Goal: Task Accomplishment & Management: Complete application form

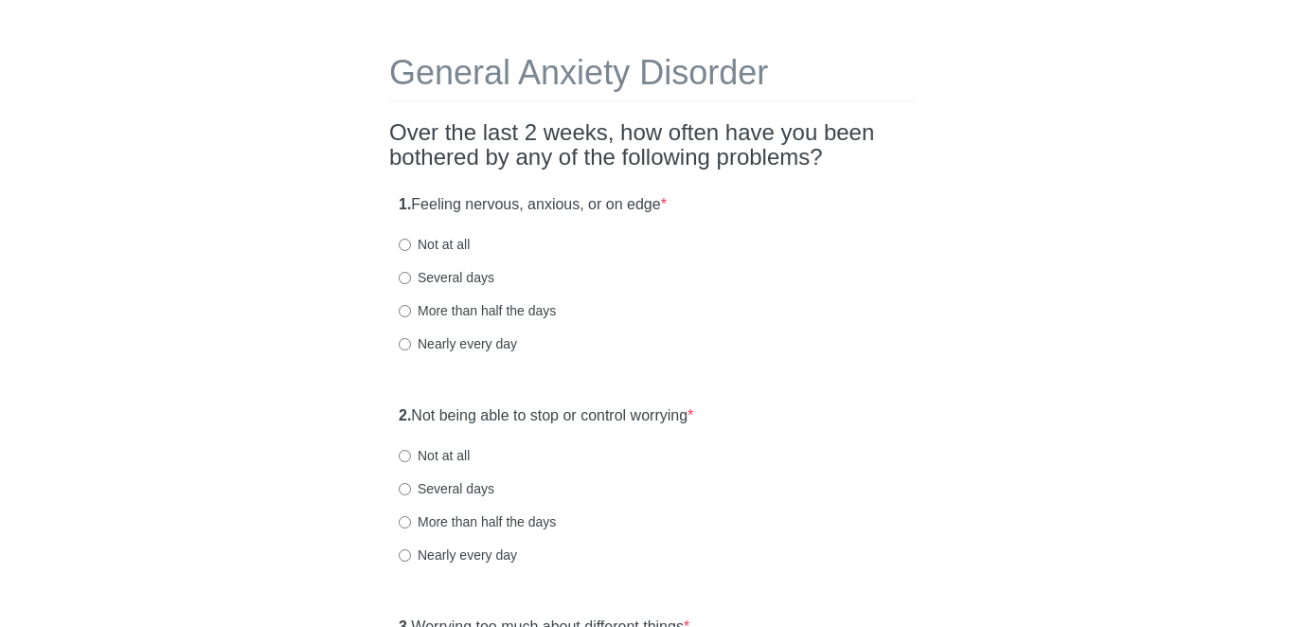
scroll to position [62, 0]
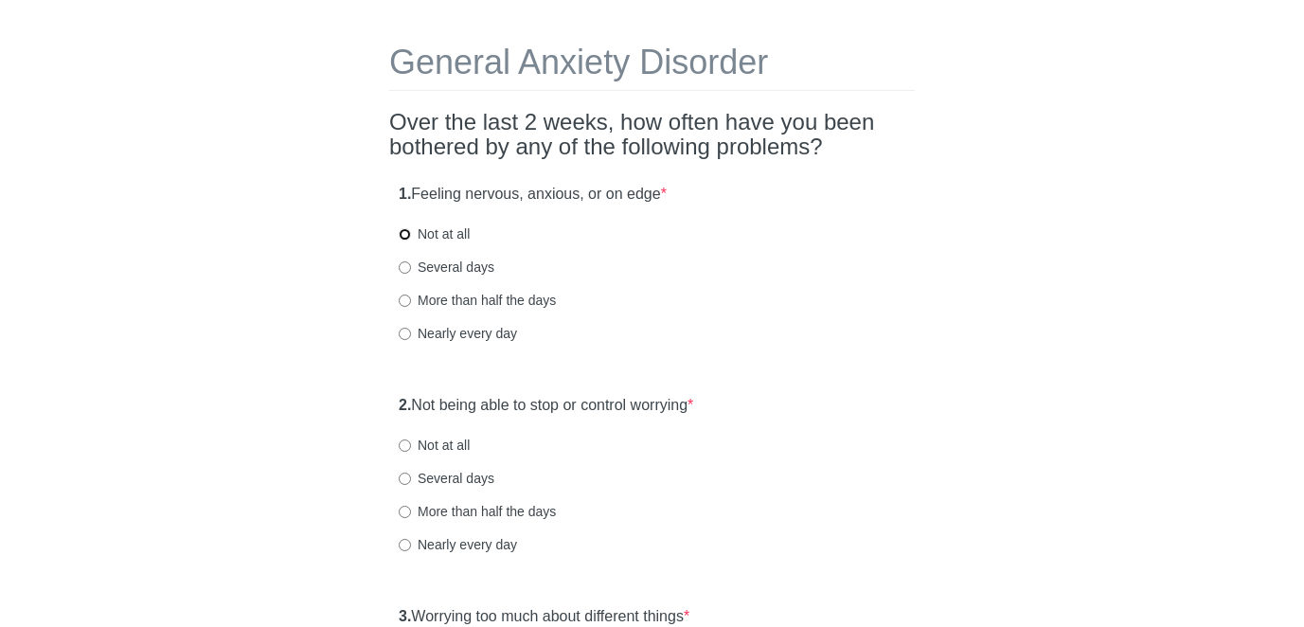
click at [405, 233] on input "Not at all" at bounding box center [405, 234] width 12 height 12
radio input "true"
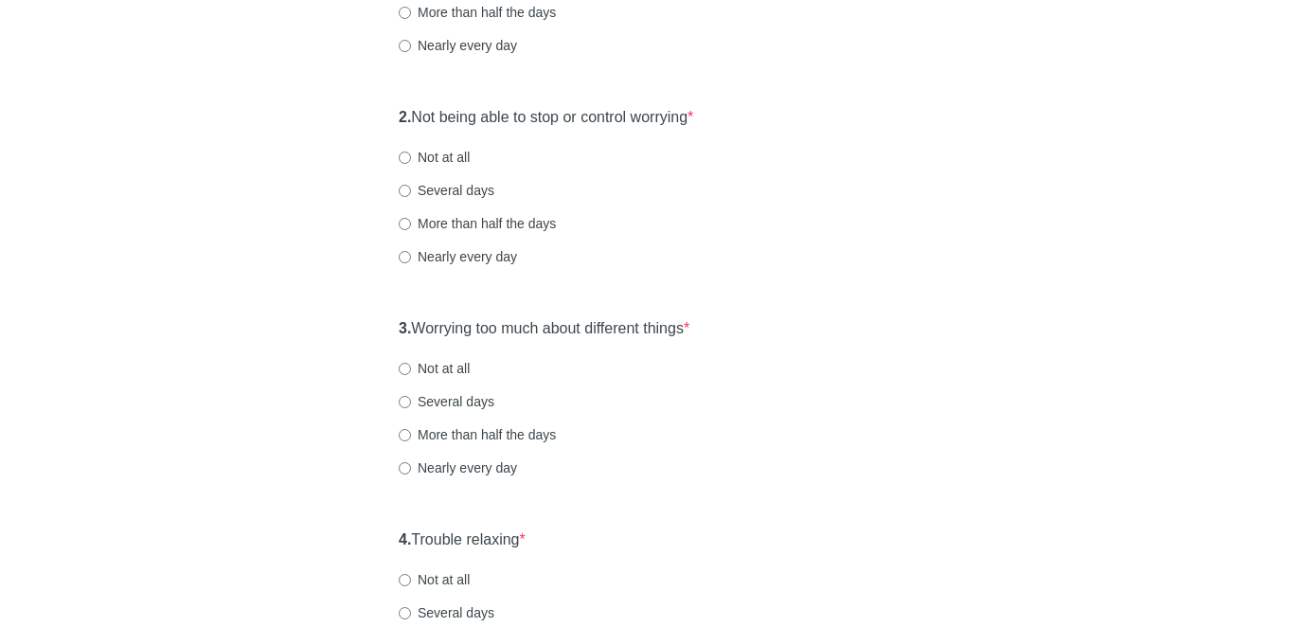
scroll to position [361, 0]
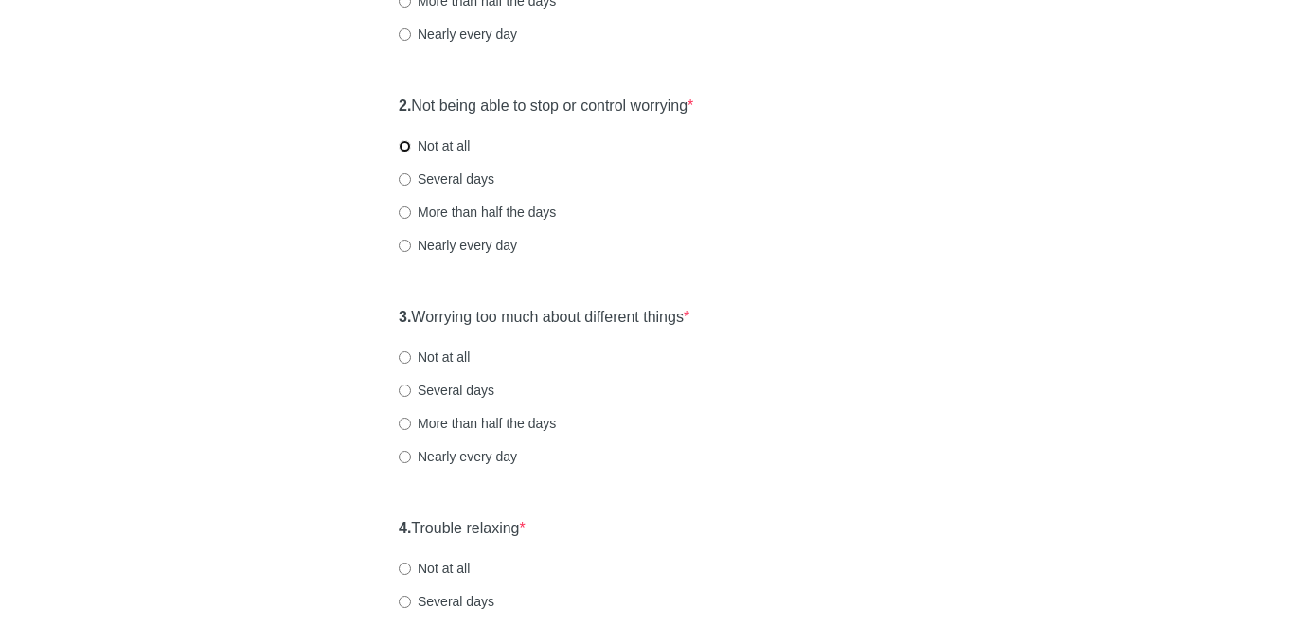
click at [403, 144] on input "Not at all" at bounding box center [405, 146] width 12 height 12
radio input "true"
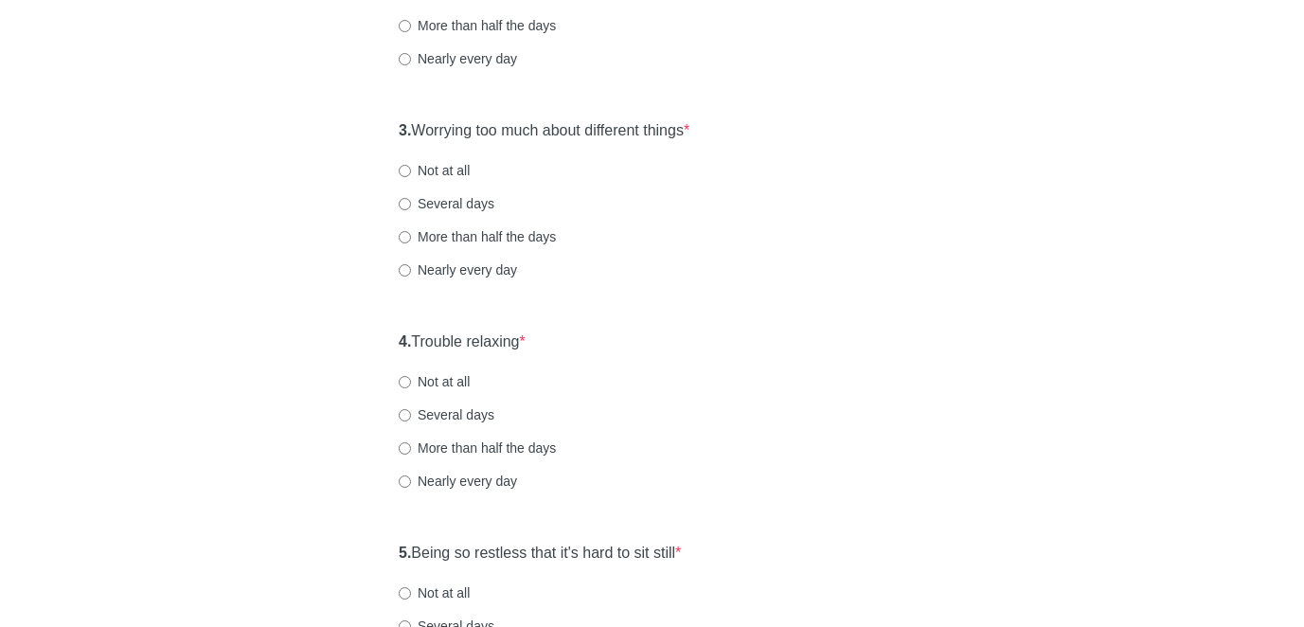
scroll to position [566, 0]
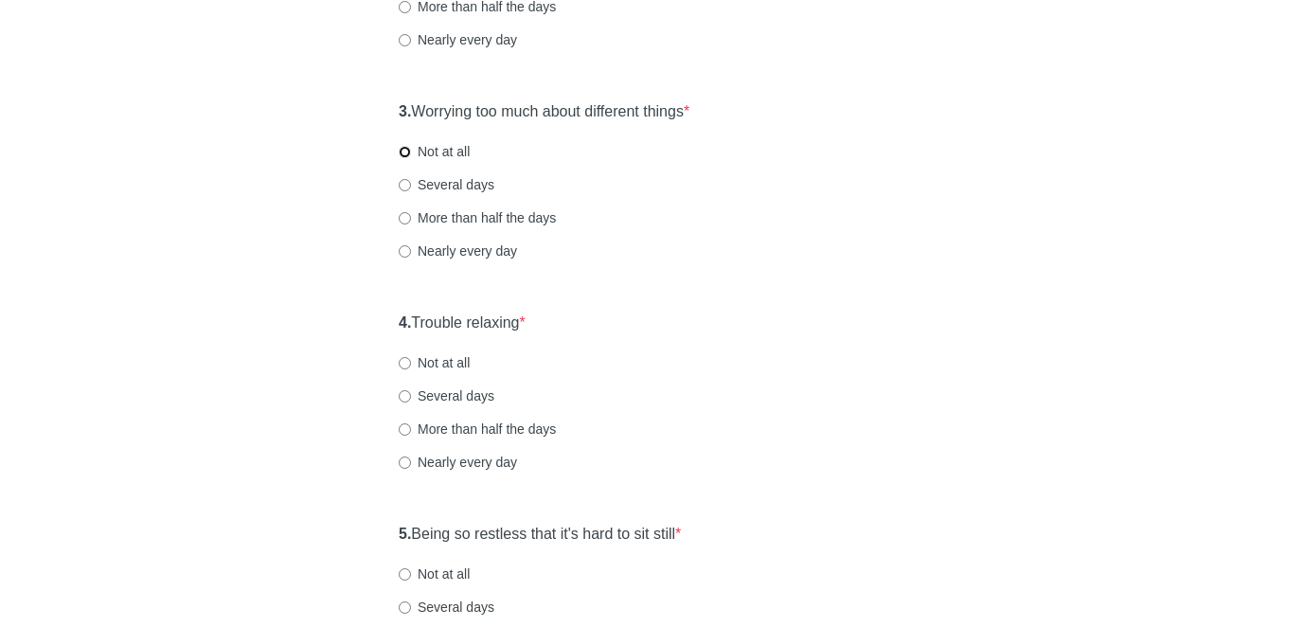
click at [403, 154] on input "Not at all" at bounding box center [405, 152] width 12 height 12
radio input "true"
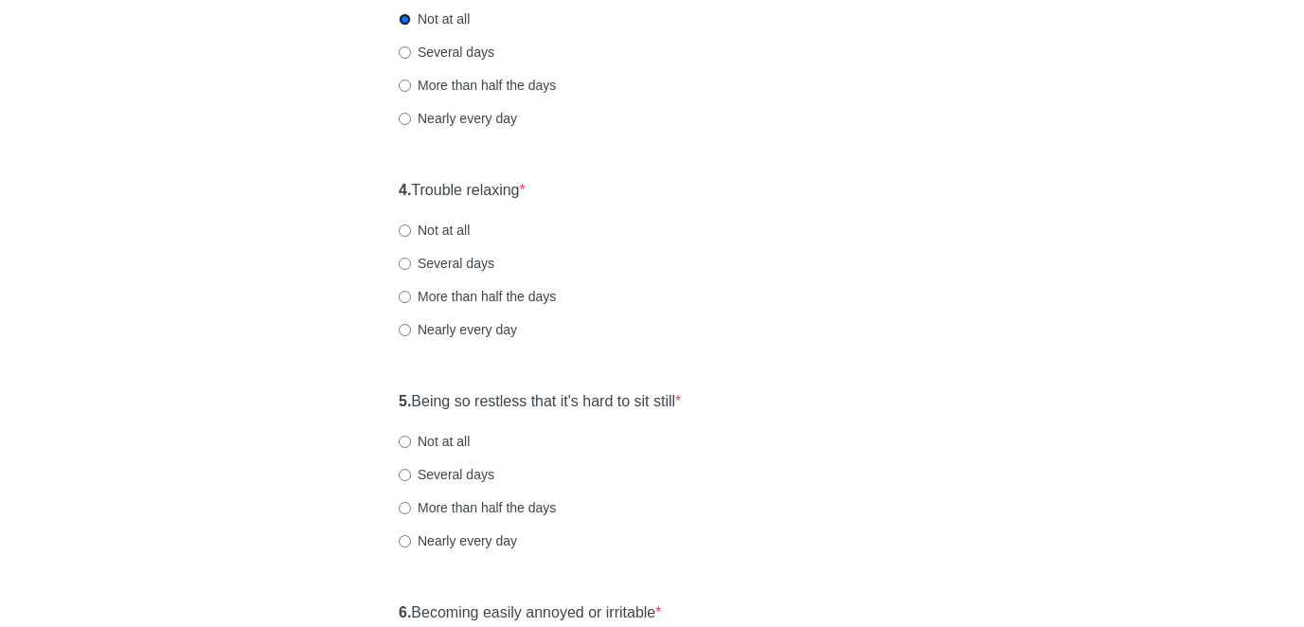
scroll to position [752, 0]
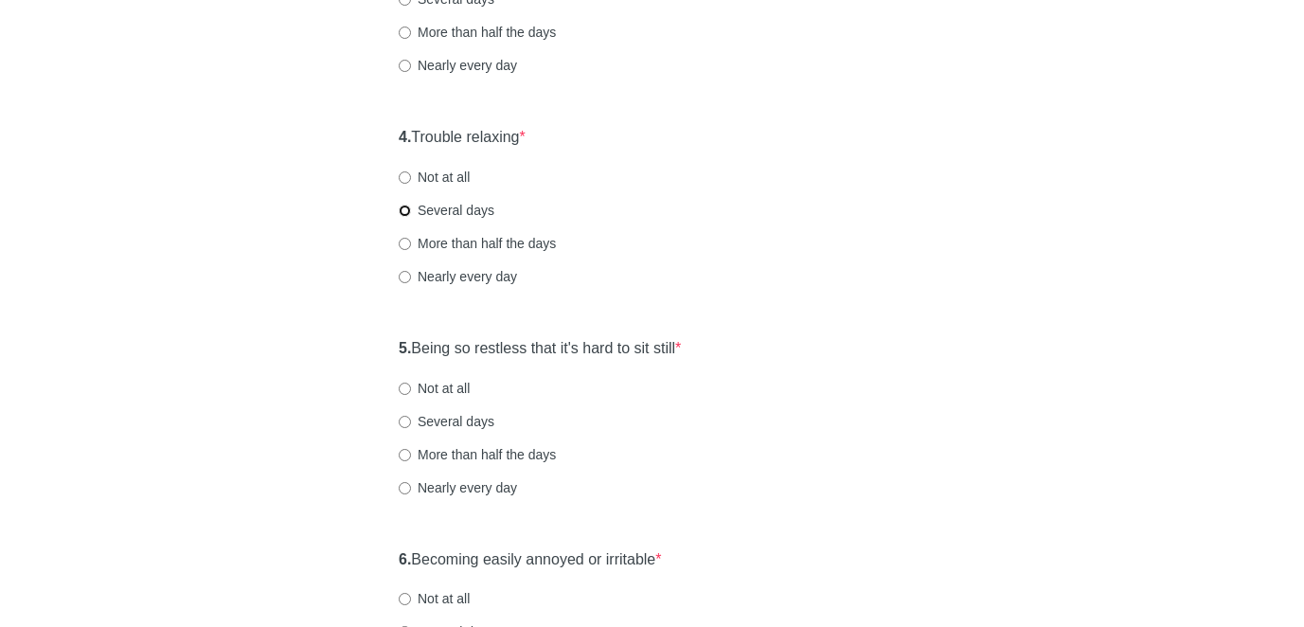
click at [409, 207] on input "Several days" at bounding box center [405, 210] width 12 height 12
radio input "true"
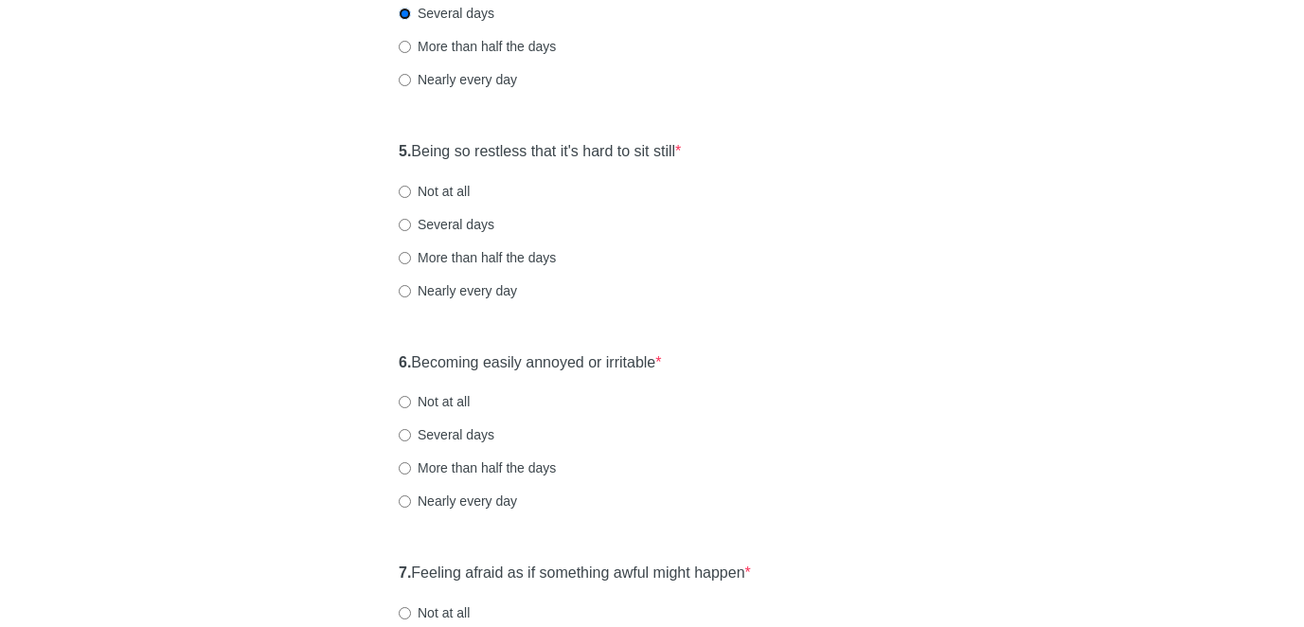
scroll to position [962, 0]
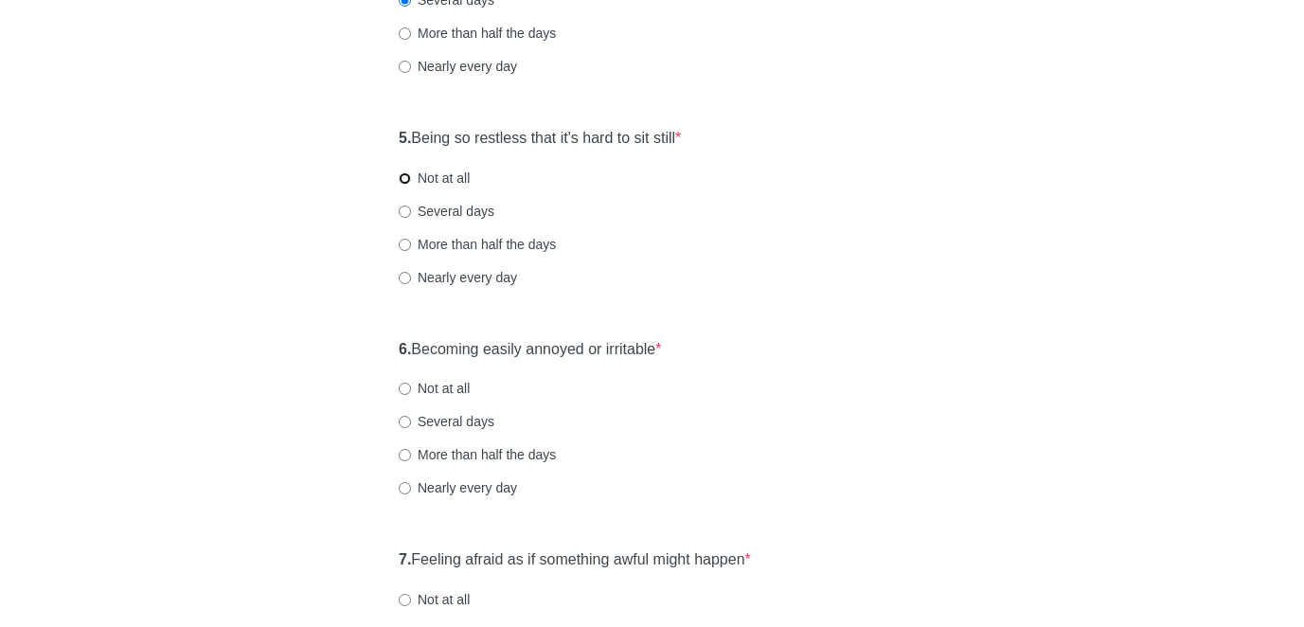
click at [405, 181] on input "Not at all" at bounding box center [405, 178] width 12 height 12
radio input "true"
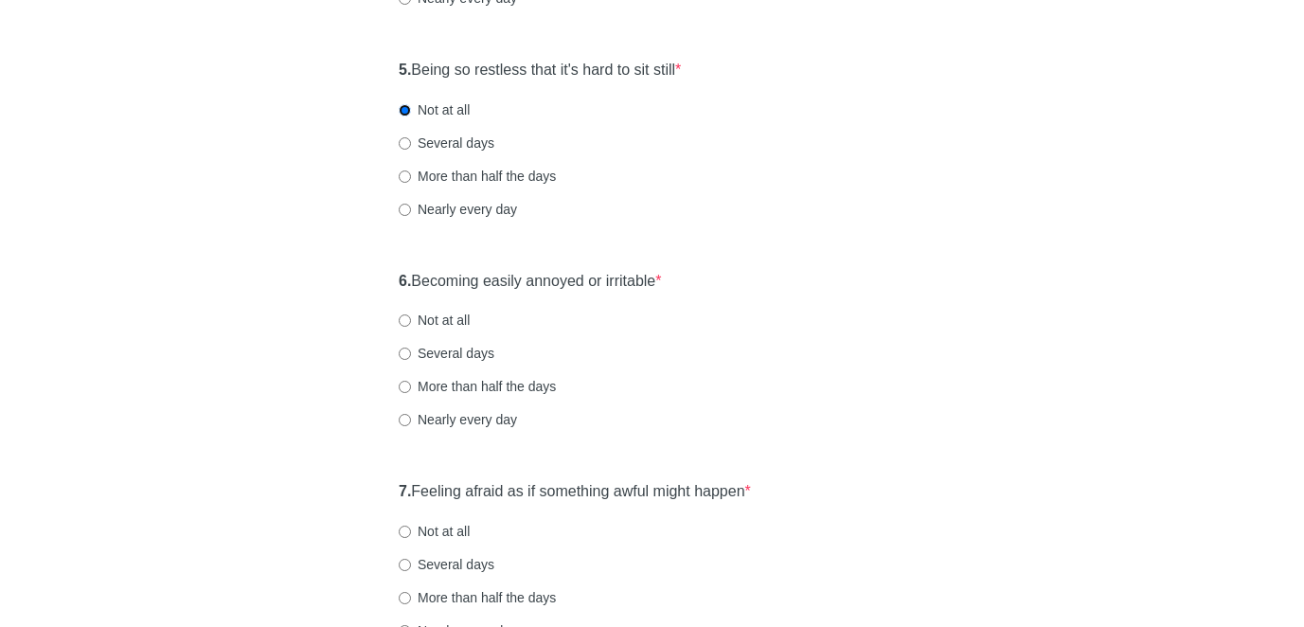
scroll to position [1109, 0]
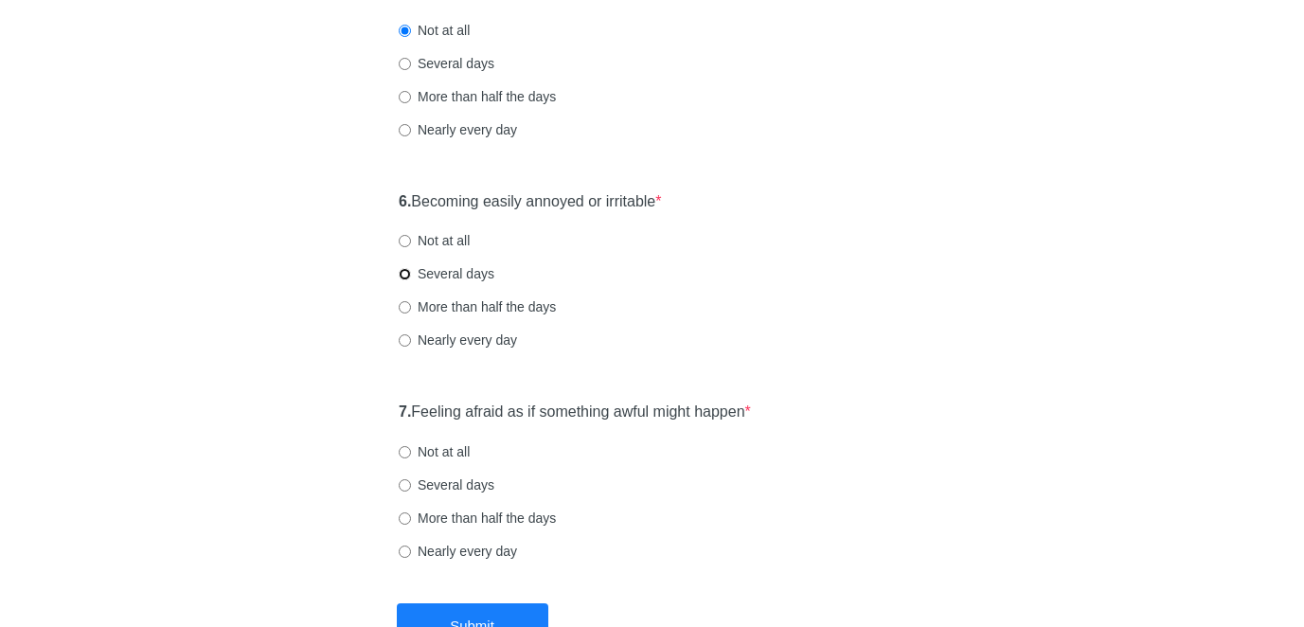
click at [405, 270] on input "Several days" at bounding box center [405, 274] width 12 height 12
radio input "true"
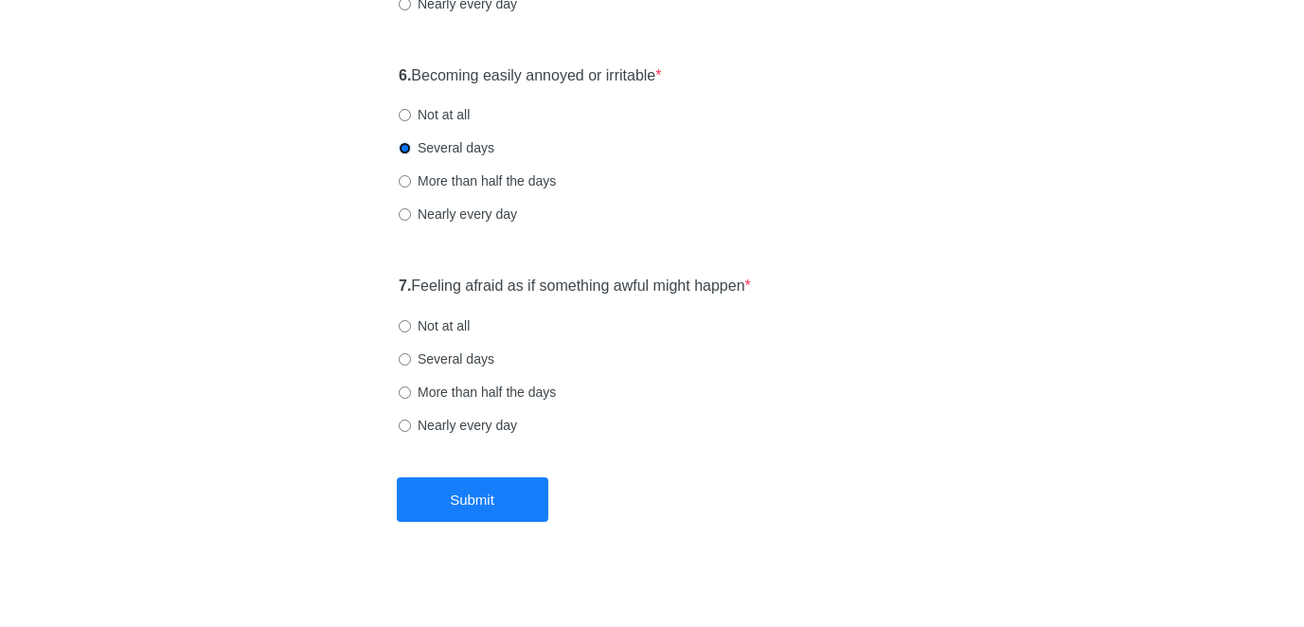
scroll to position [1245, 0]
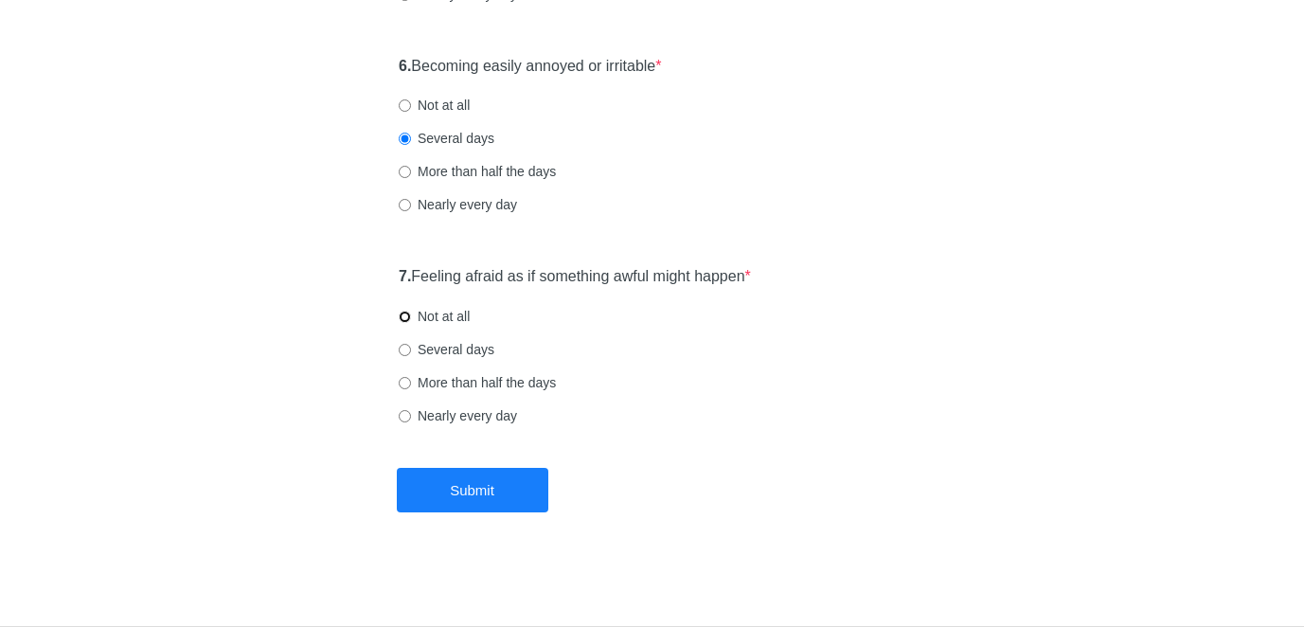
click at [402, 316] on input "Not at all" at bounding box center [405, 317] width 12 height 12
radio input "true"
click at [487, 494] on button "Submit" at bounding box center [472, 490] width 151 height 44
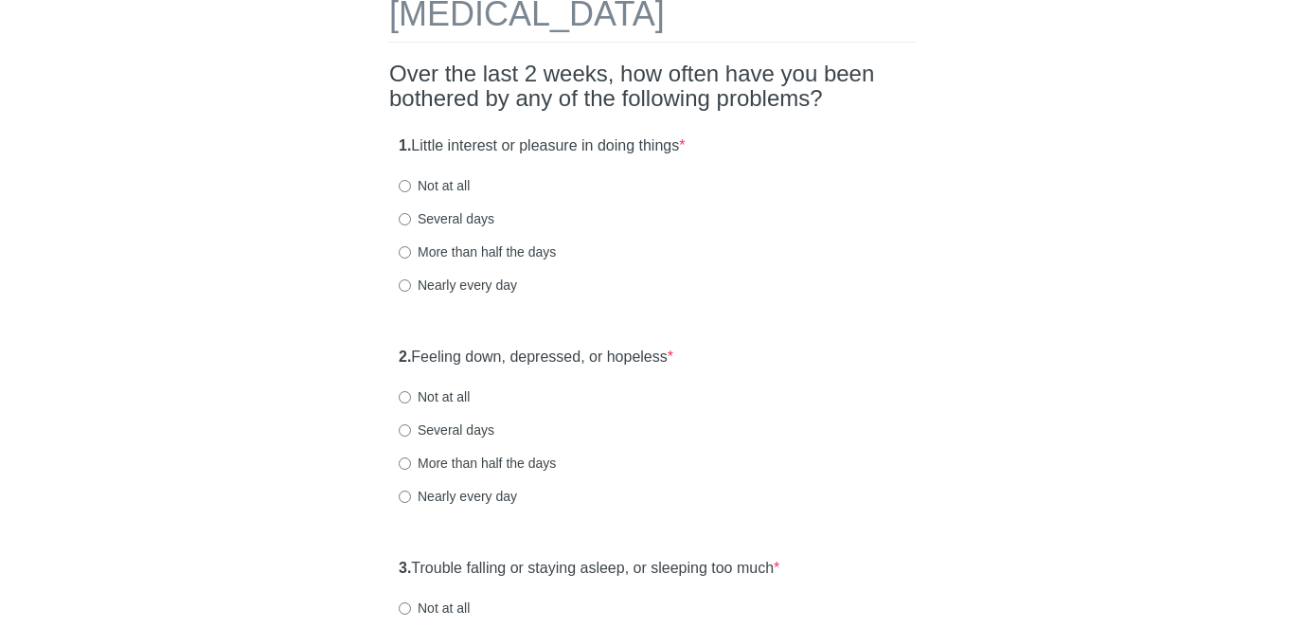
scroll to position [113, 0]
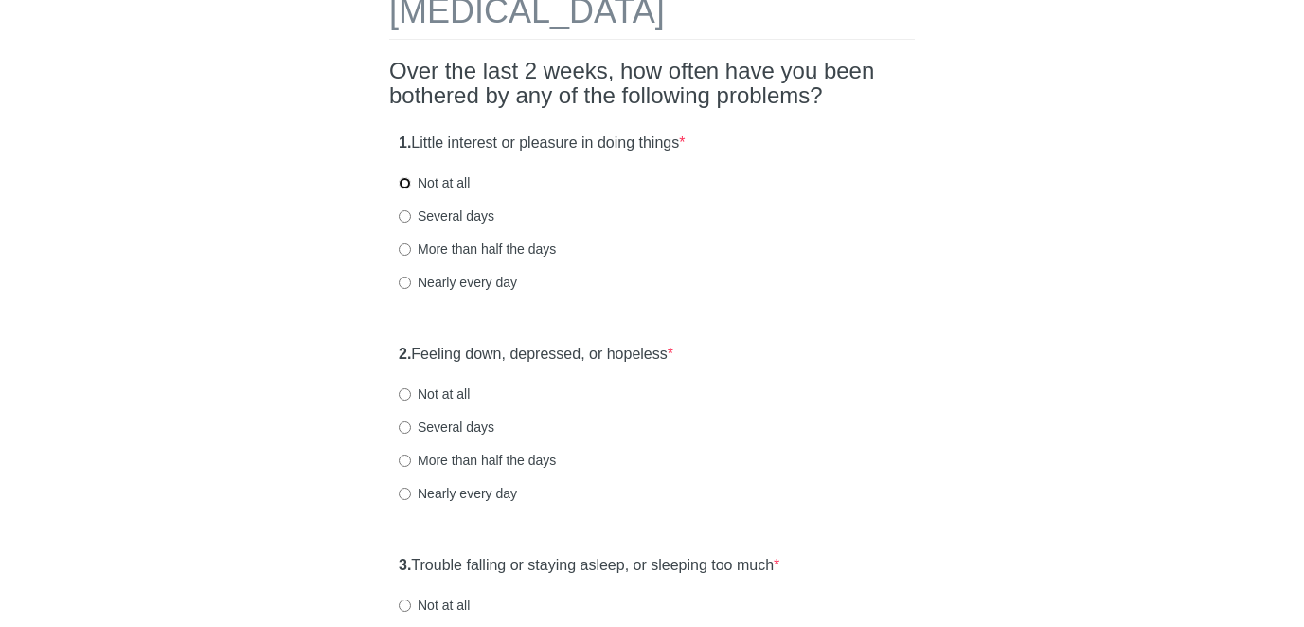
click at [402, 183] on input "Not at all" at bounding box center [405, 183] width 12 height 12
radio input "true"
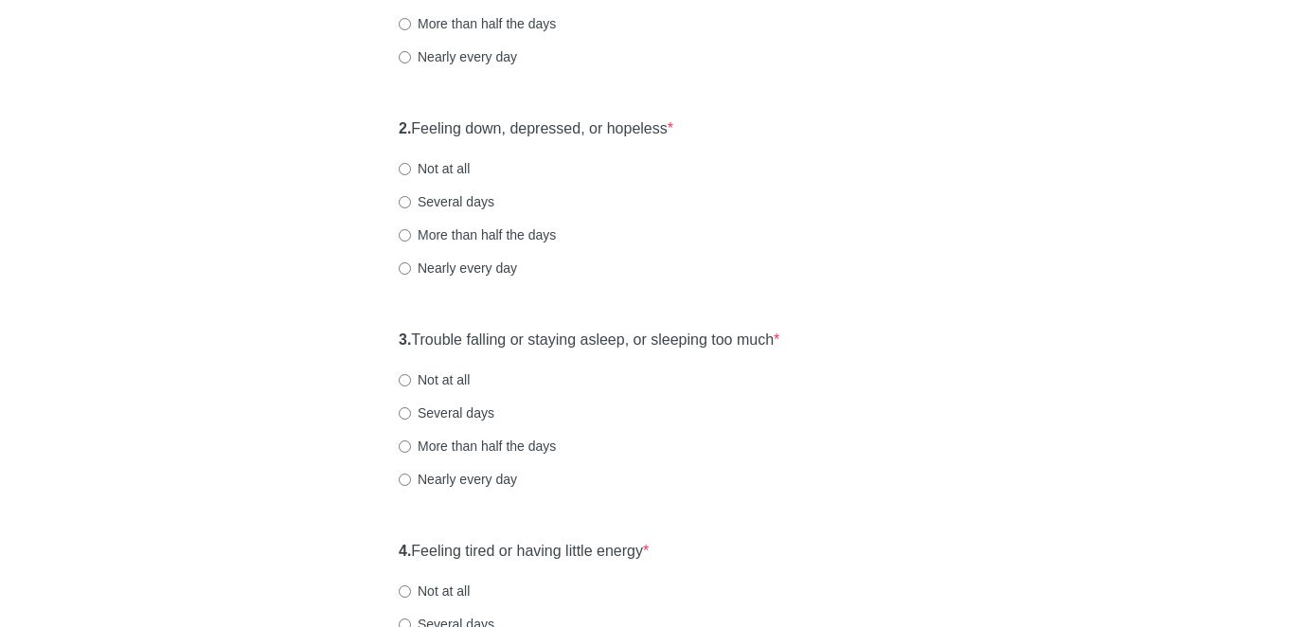
scroll to position [340, 0]
click at [405, 165] on input "Not at all" at bounding box center [405, 167] width 12 height 12
radio input "true"
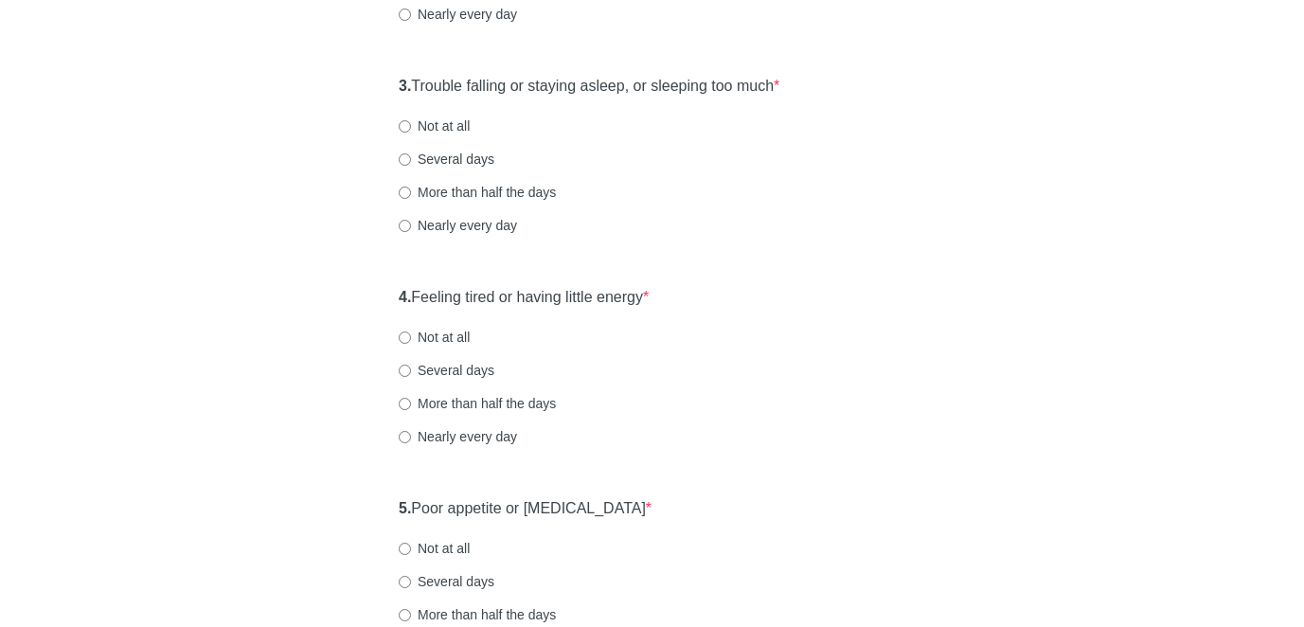
scroll to position [594, 0]
click at [406, 123] on input "Not at all" at bounding box center [405, 124] width 12 height 12
radio input "true"
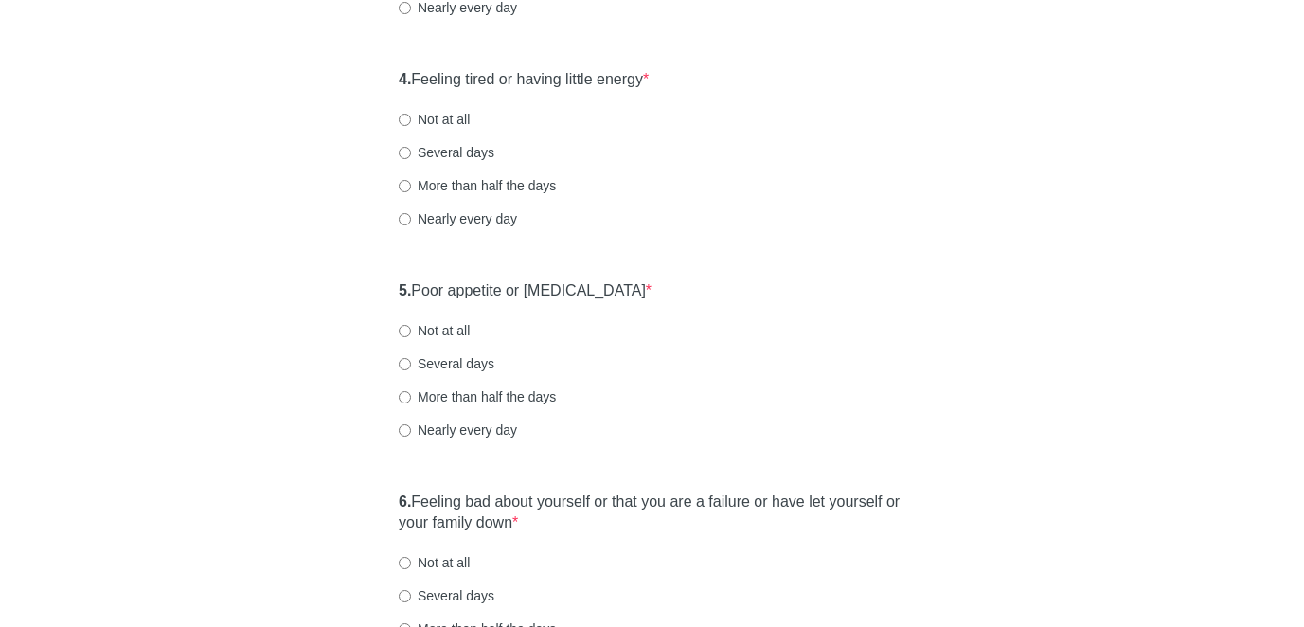
scroll to position [811, 0]
click at [404, 158] on label "Several days" at bounding box center [447, 150] width 96 height 19
click at [404, 157] on input "Several days" at bounding box center [405, 151] width 12 height 12
radio input "true"
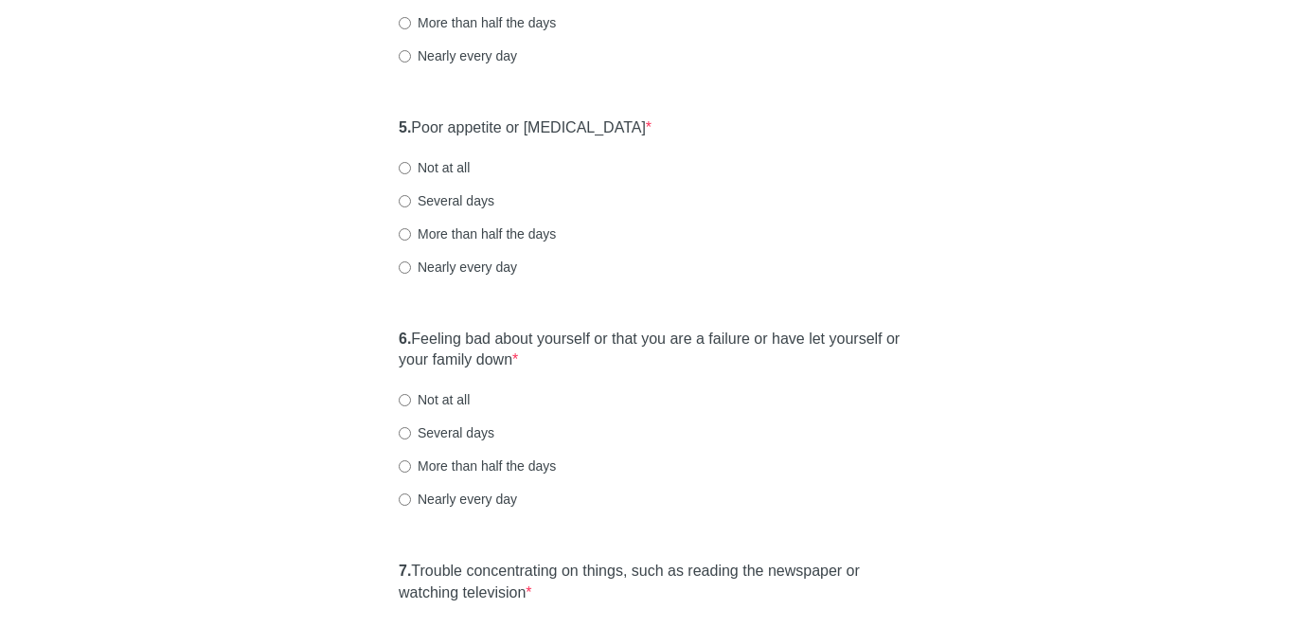
scroll to position [973, 0]
click at [404, 167] on input "Not at all" at bounding box center [405, 167] width 12 height 12
radio input "true"
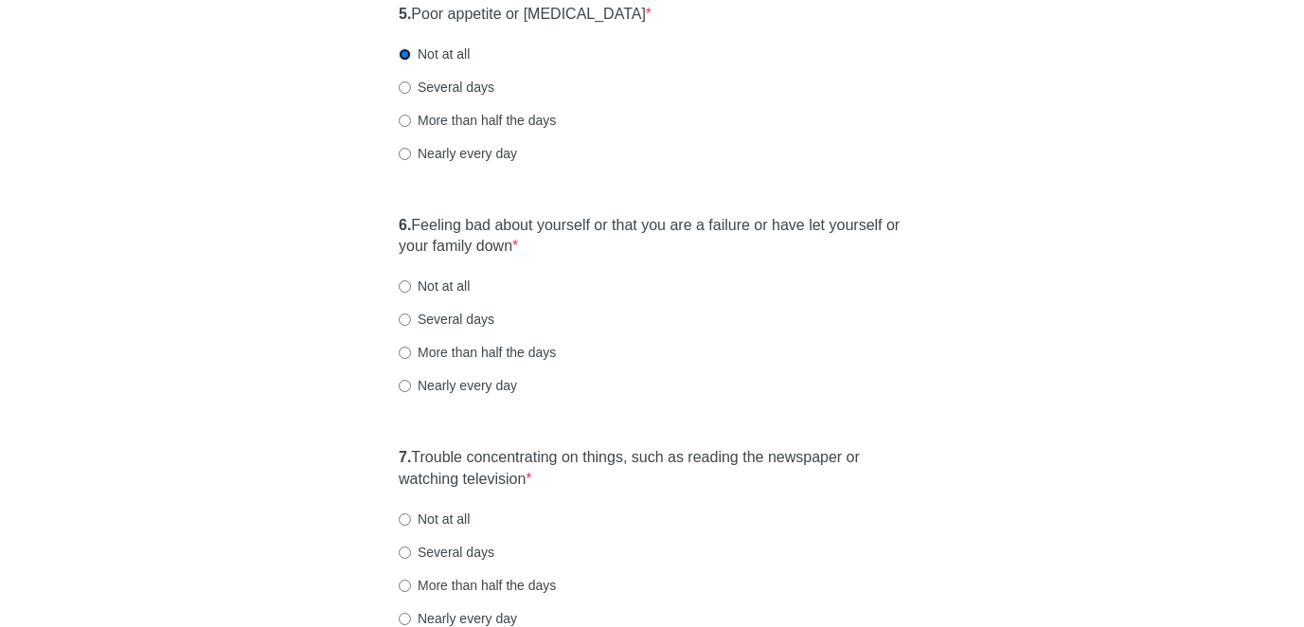
scroll to position [1088, 0]
click at [404, 281] on input "Not at all" at bounding box center [405, 284] width 12 height 12
radio input "true"
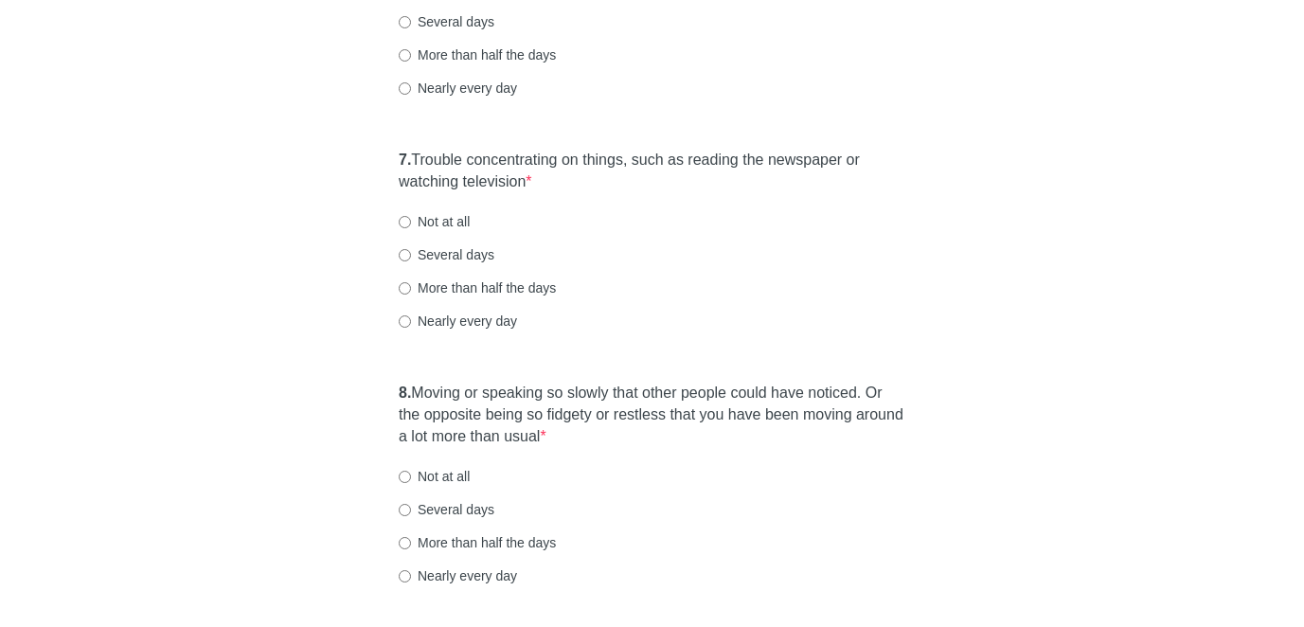
scroll to position [1392, 0]
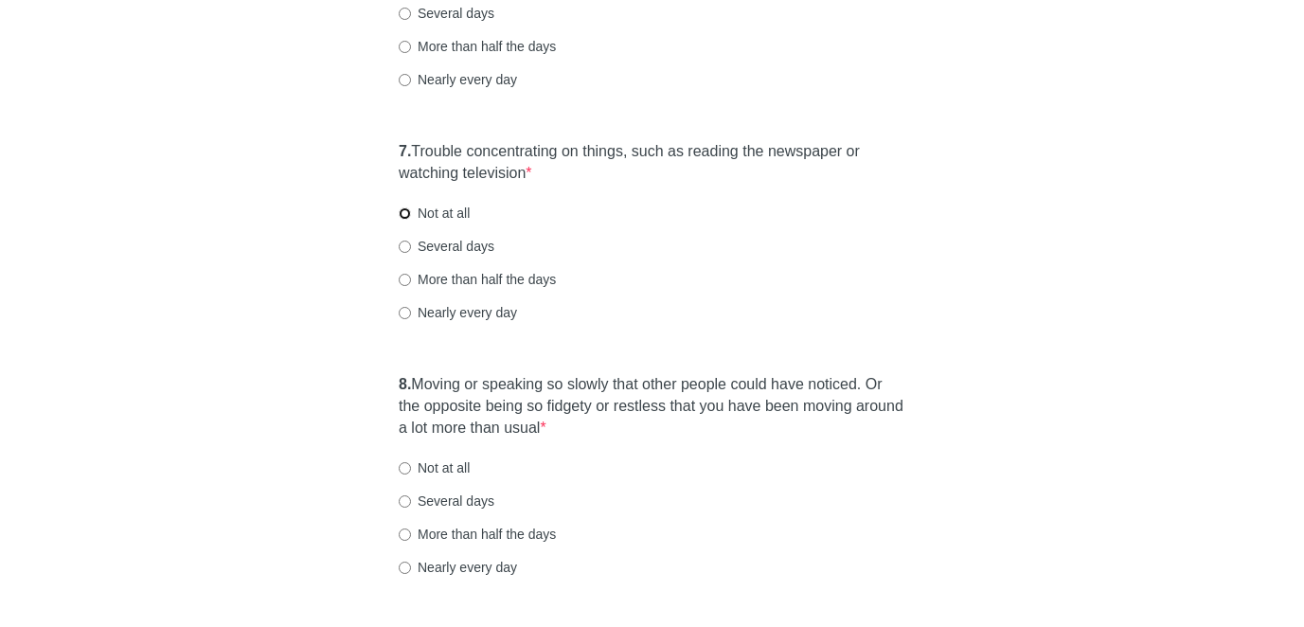
click at [404, 213] on input "Not at all" at bounding box center [405, 213] width 12 height 12
radio input "true"
click at [406, 245] on input "Several days" at bounding box center [405, 246] width 12 height 12
radio input "true"
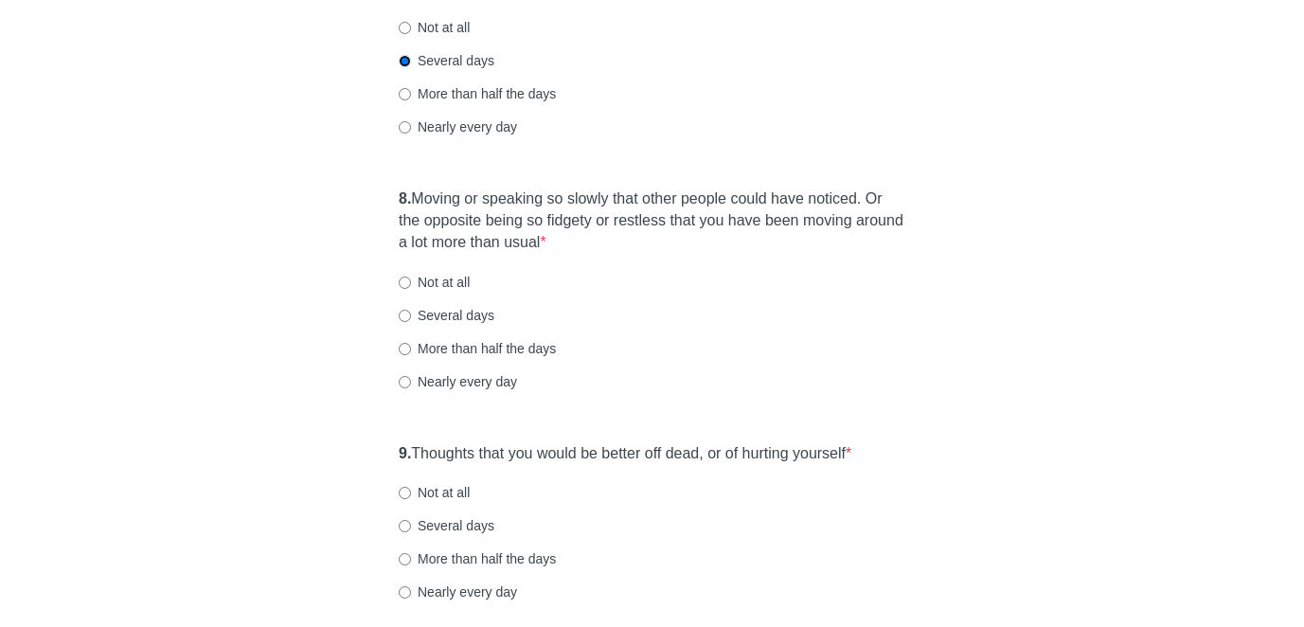
scroll to position [1579, 0]
click at [406, 280] on input "Not at all" at bounding box center [405, 281] width 12 height 12
radio input "true"
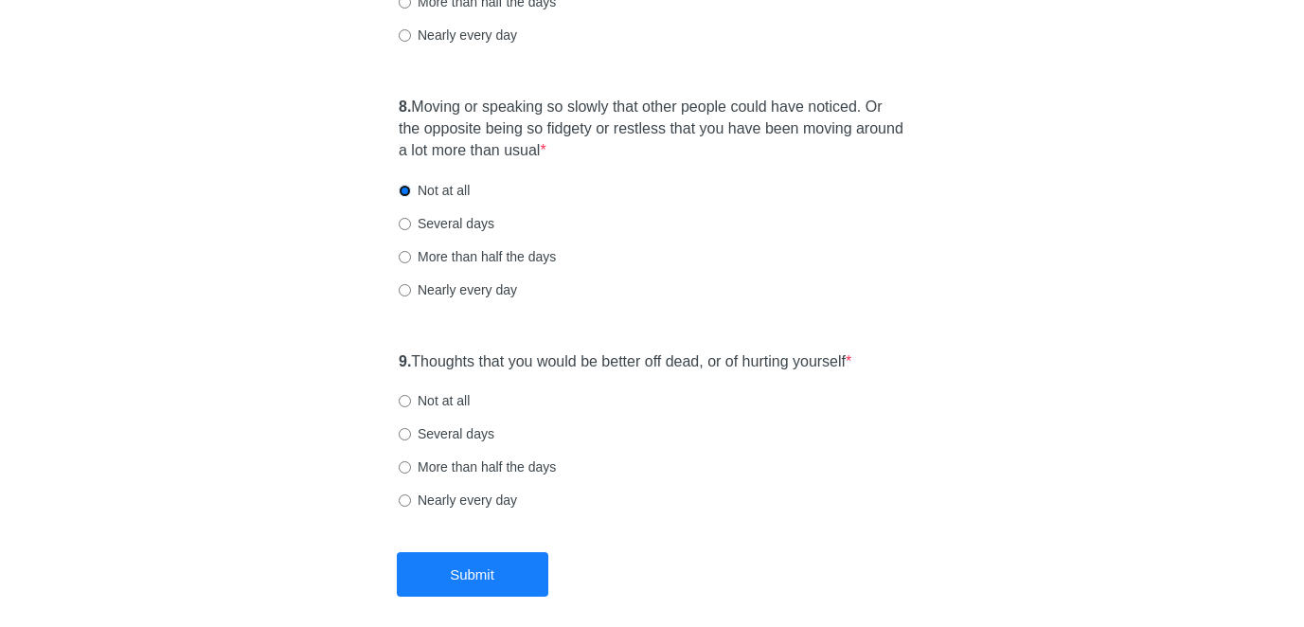
scroll to position [1753, 0]
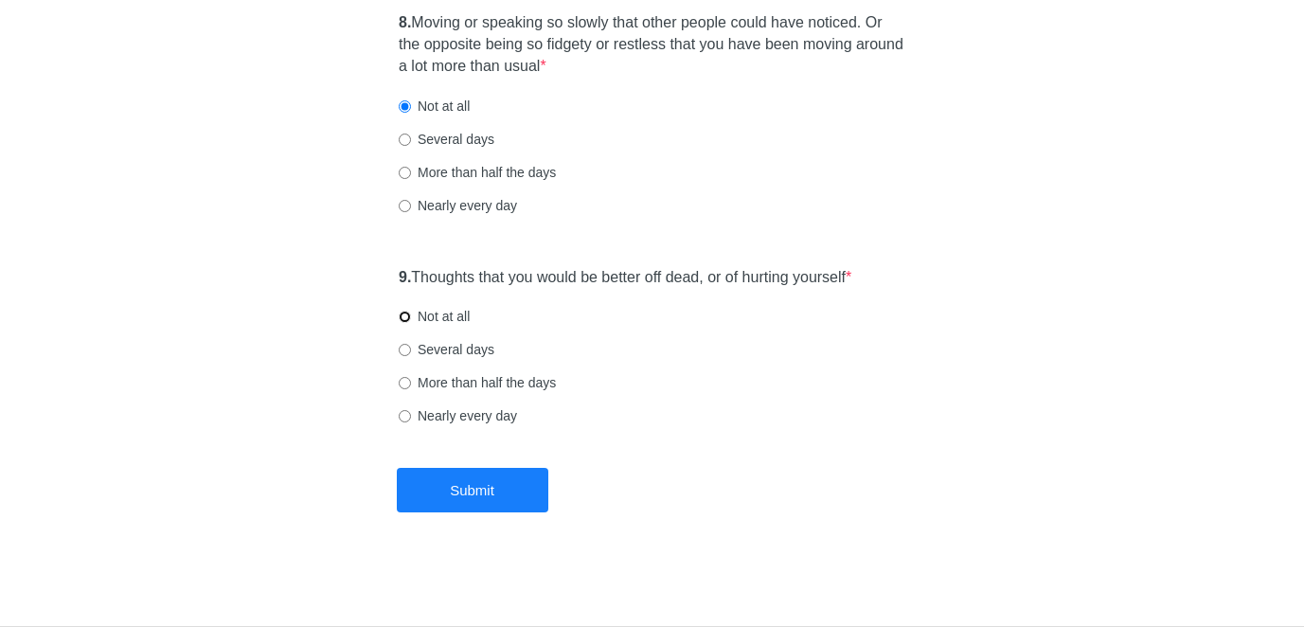
click at [404, 314] on input "Not at all" at bounding box center [405, 317] width 12 height 12
radio input "true"
click at [470, 505] on button "Submit" at bounding box center [472, 490] width 151 height 44
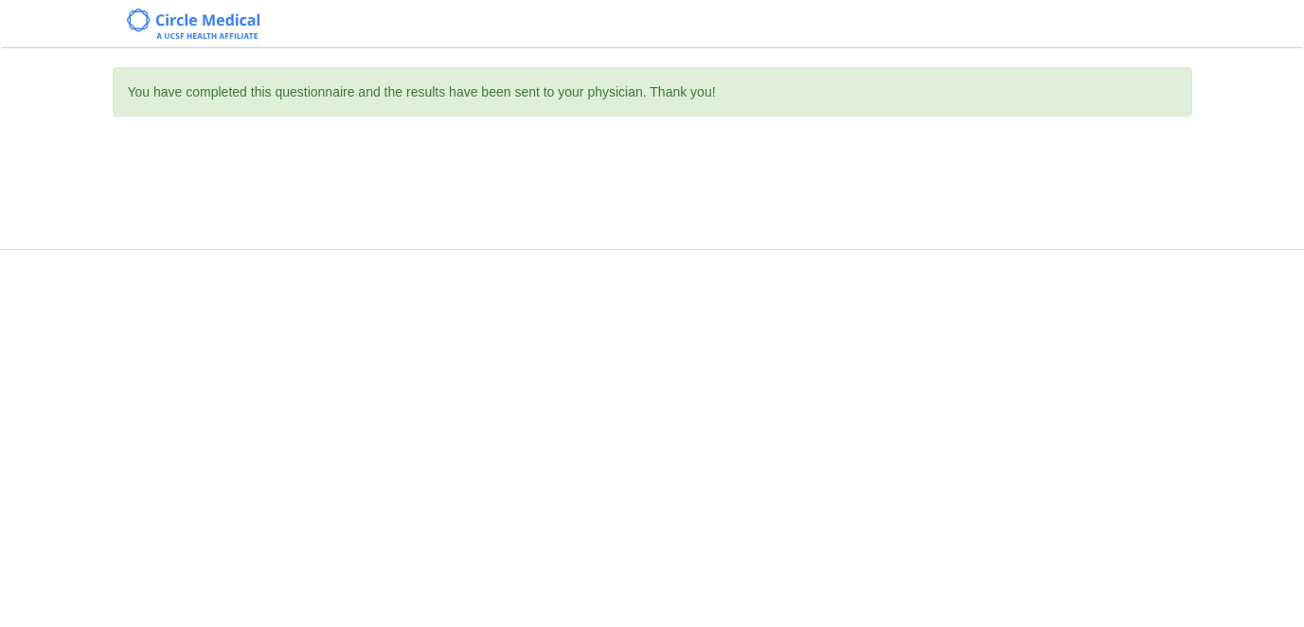
scroll to position [0, 0]
